Goal: Find contact information: Find contact information

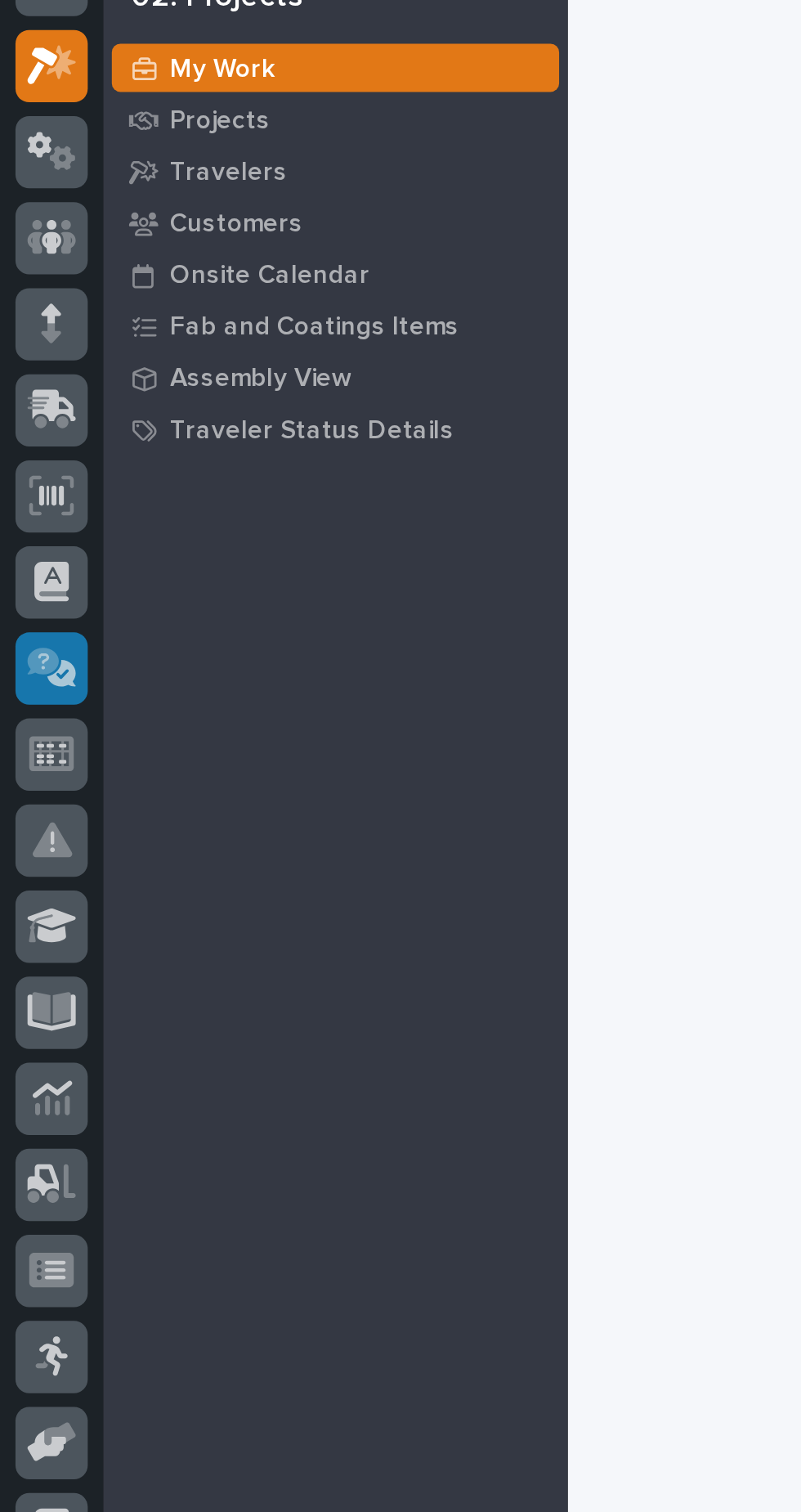
click at [29, 400] on icon at bounding box center [27, 395] width 18 height 16
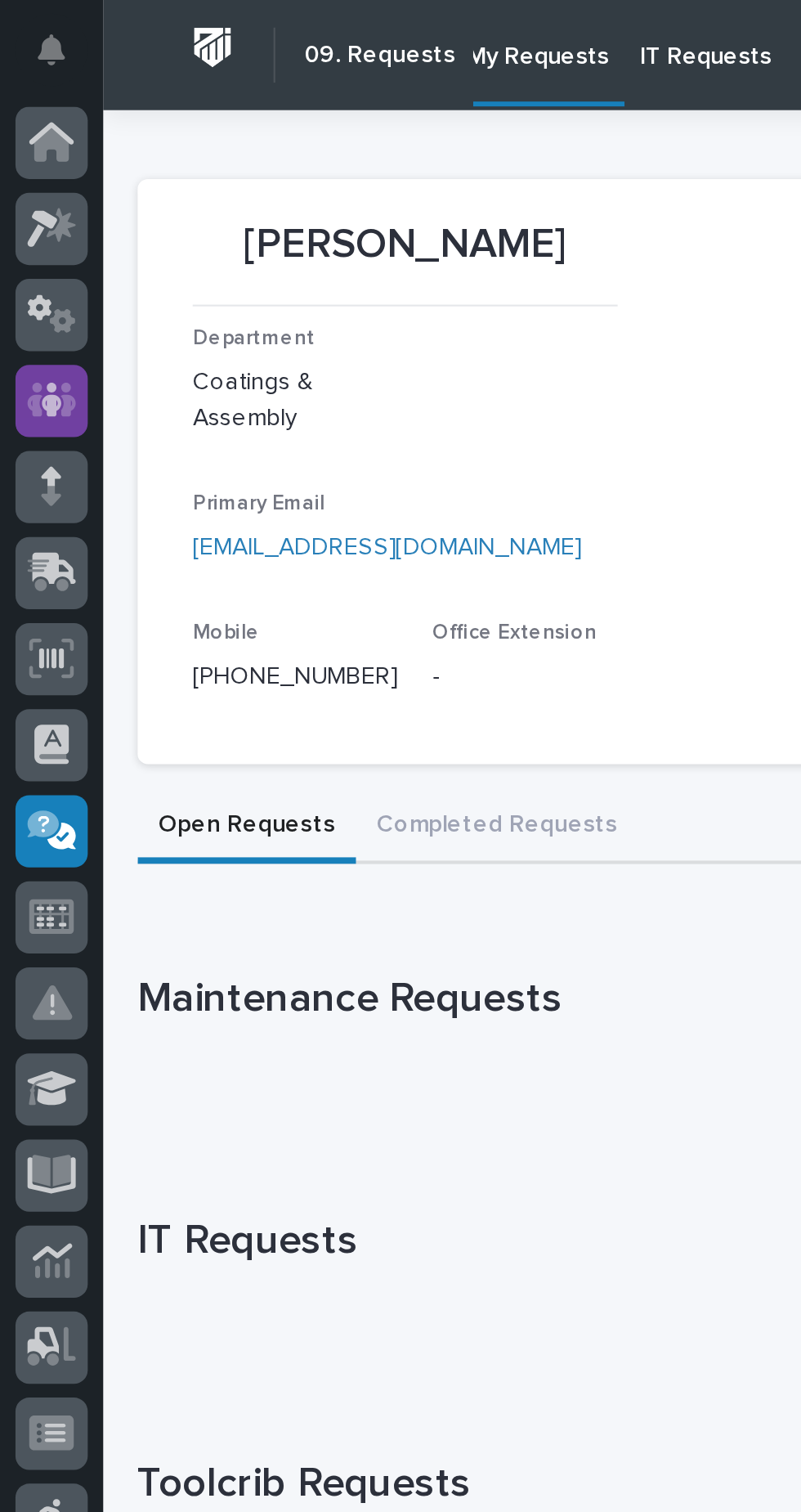
click at [31, 190] on icon at bounding box center [25, 190] width 23 height 16
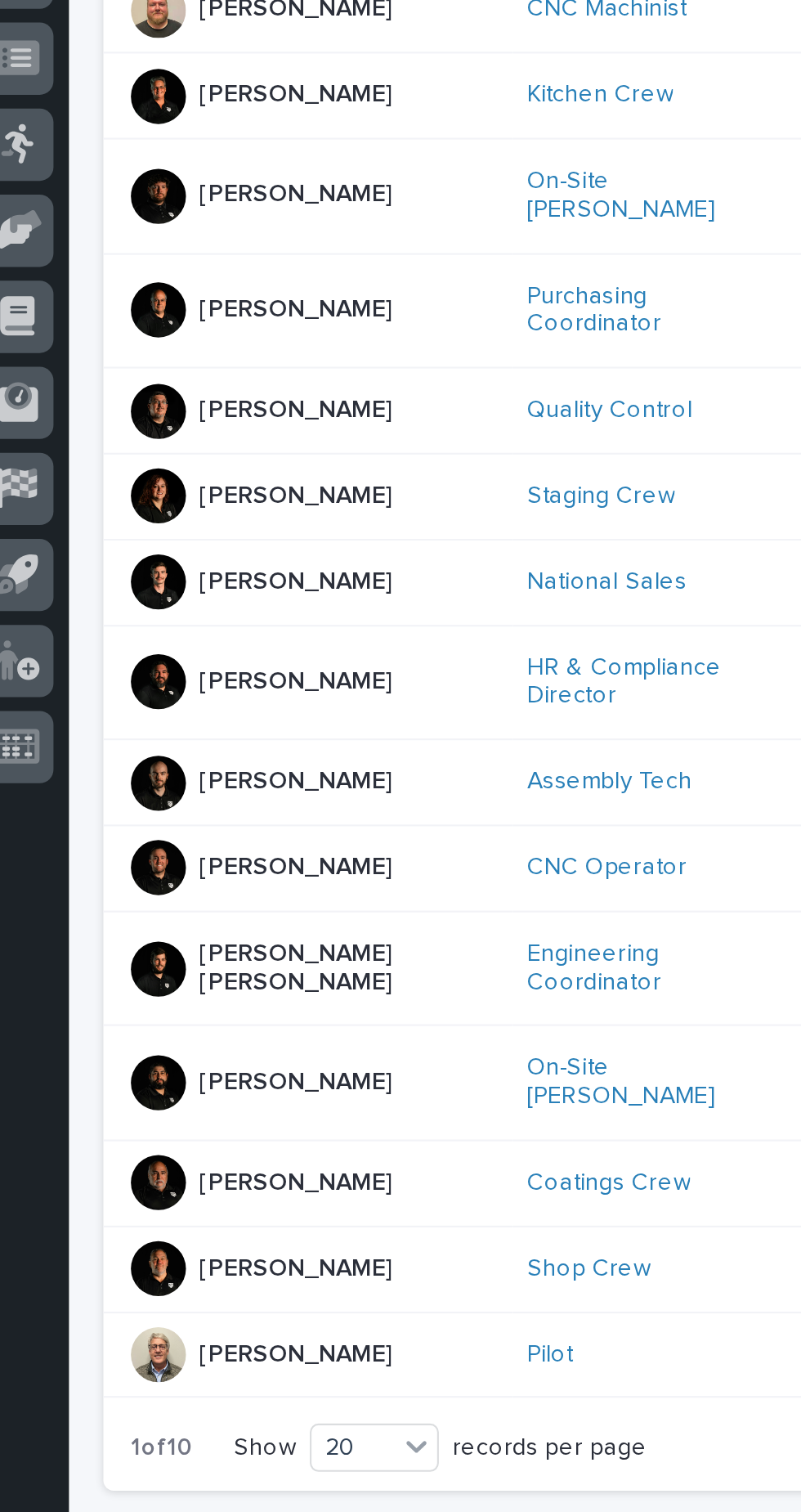
click at [174, 1208] on p "[PERSON_NAME]" at bounding box center [157, 1215] width 91 height 14
